Goal: Transaction & Acquisition: Purchase product/service

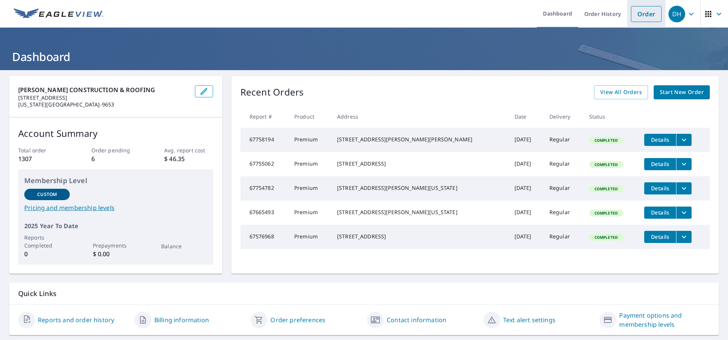
click at [643, 13] on link "Order" at bounding box center [646, 14] width 31 height 16
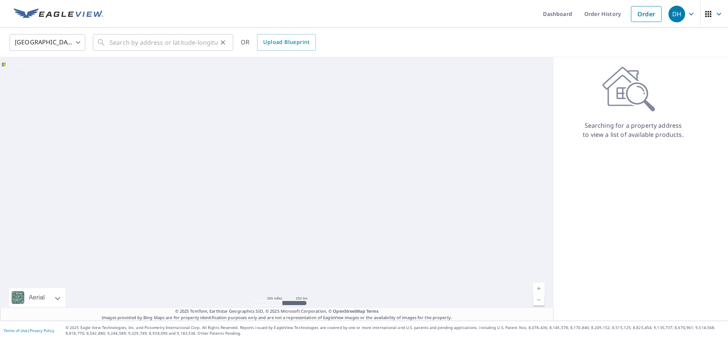
click at [105, 42] on icon at bounding box center [101, 42] width 9 height 9
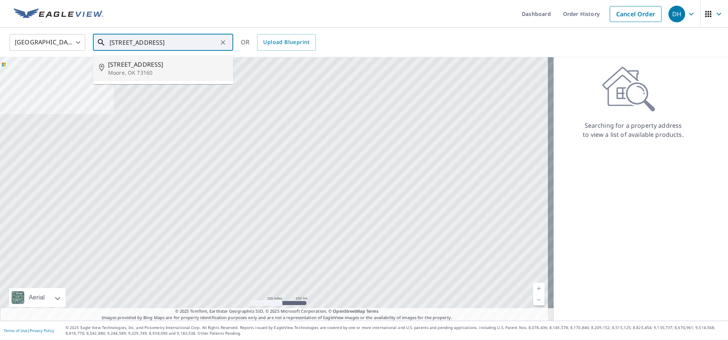
click at [137, 71] on p "Moore, OK 73160" at bounding box center [167, 73] width 119 height 8
type input "[STREET_ADDRESS]"
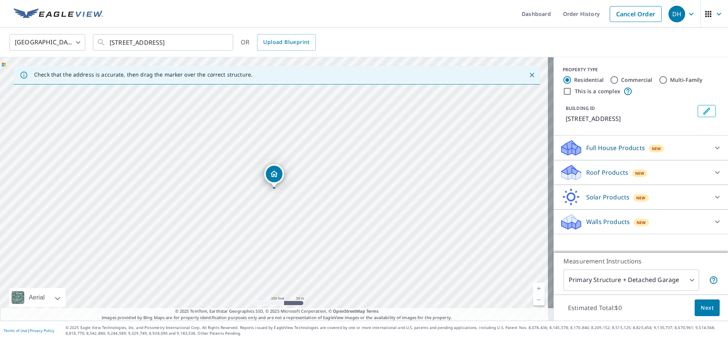
click at [567, 174] on icon at bounding box center [569, 175] width 14 height 8
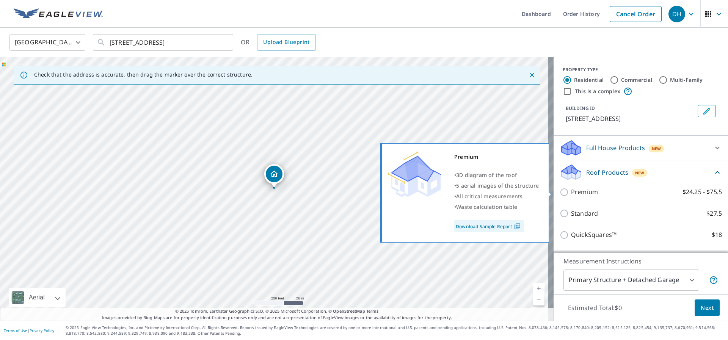
click at [560, 191] on input "Premium $24.25 - $75.5" at bounding box center [565, 192] width 11 height 9
checkbox input "true"
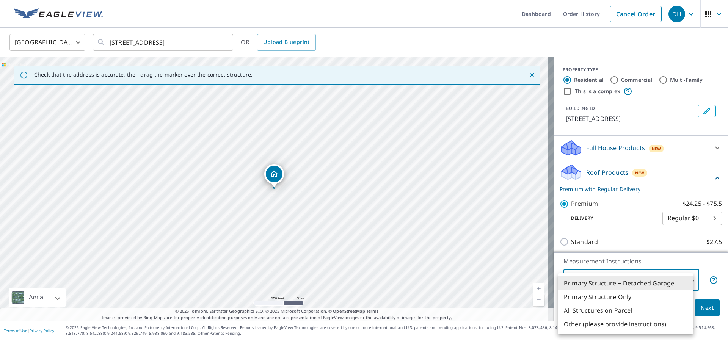
click at [685, 279] on body "DH DH Dashboard Order History Cancel Order DH [GEOGRAPHIC_DATA] US ​ [STREET_AD…" at bounding box center [364, 170] width 728 height 340
click at [619, 311] on li "All Structures on Parcel" at bounding box center [626, 311] width 136 height 14
type input "3"
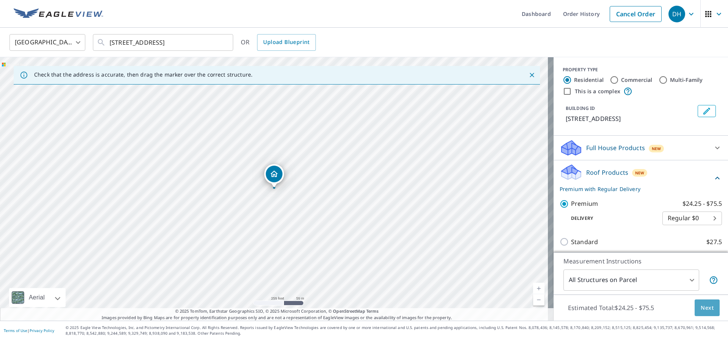
click at [705, 311] on span "Next" at bounding box center [707, 307] width 13 height 9
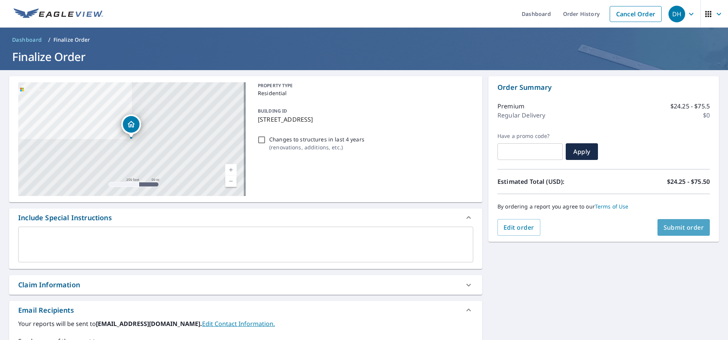
click at [687, 232] on button "Submit order" at bounding box center [684, 227] width 53 height 17
